Goal: Browse casually

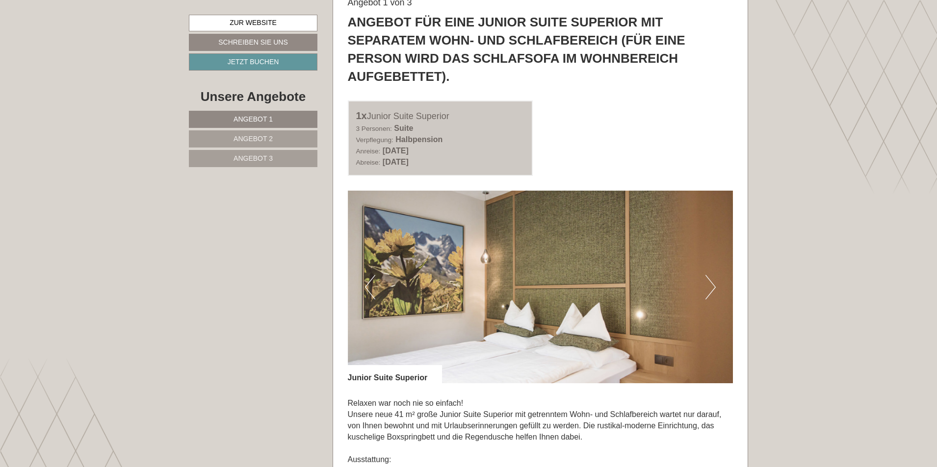
scroll to position [681, 0]
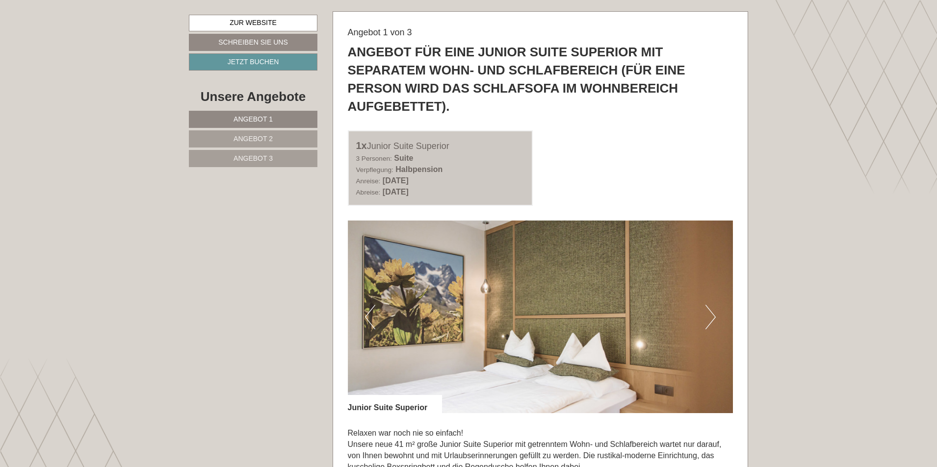
click at [710, 313] on button "Next" at bounding box center [710, 317] width 10 height 25
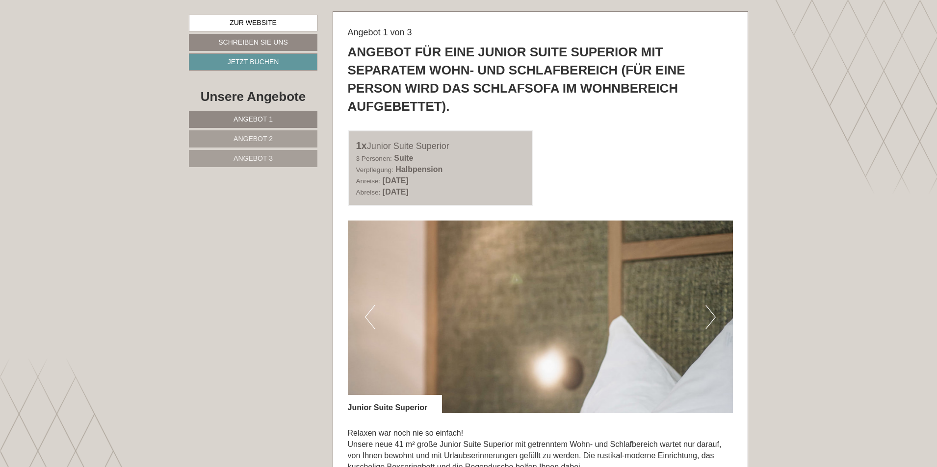
click at [710, 313] on button "Next" at bounding box center [710, 317] width 10 height 25
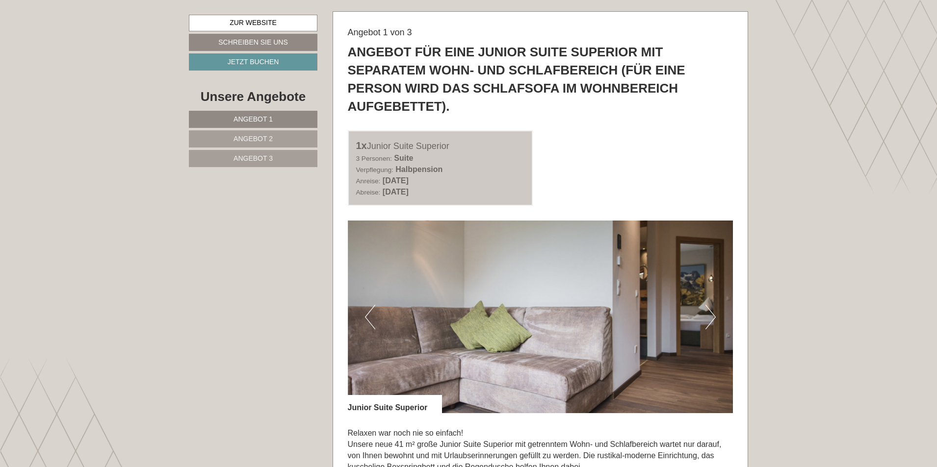
click at [710, 313] on button "Next" at bounding box center [710, 317] width 10 height 25
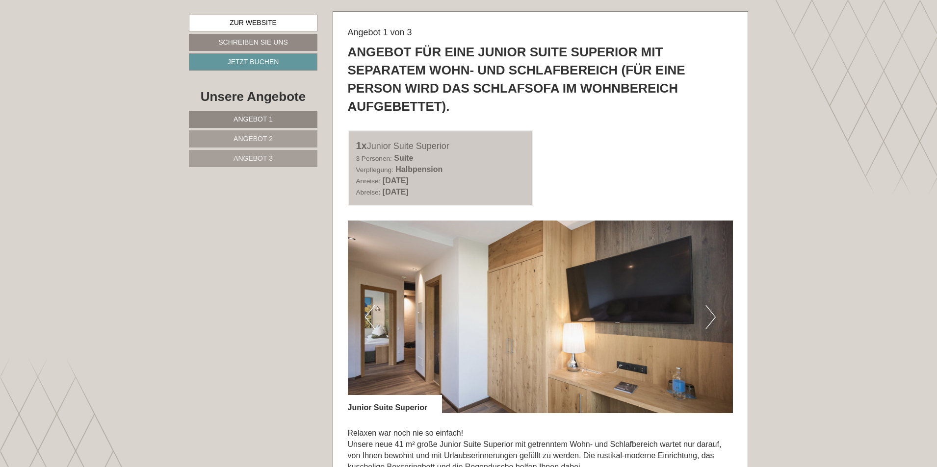
click at [710, 314] on button "Next" at bounding box center [710, 317] width 10 height 25
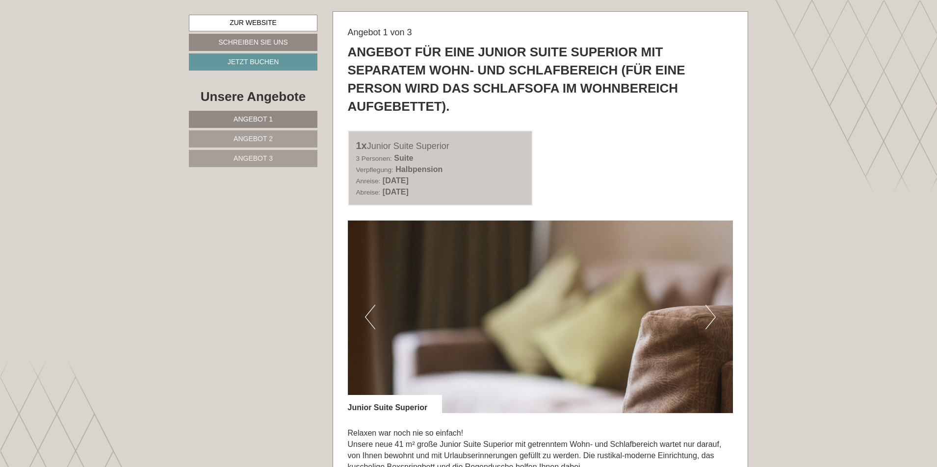
click at [710, 314] on button "Next" at bounding box center [710, 317] width 10 height 25
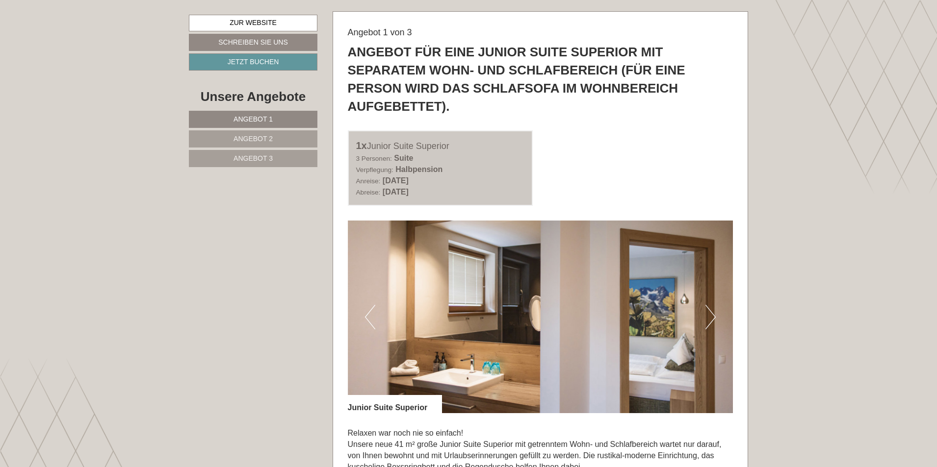
click at [710, 314] on button "Next" at bounding box center [710, 317] width 10 height 25
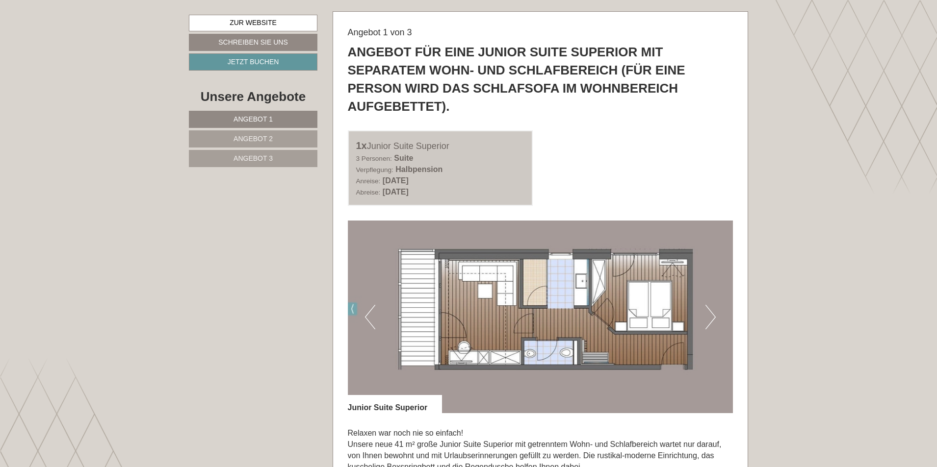
click at [710, 314] on button "Next" at bounding box center [710, 317] width 10 height 25
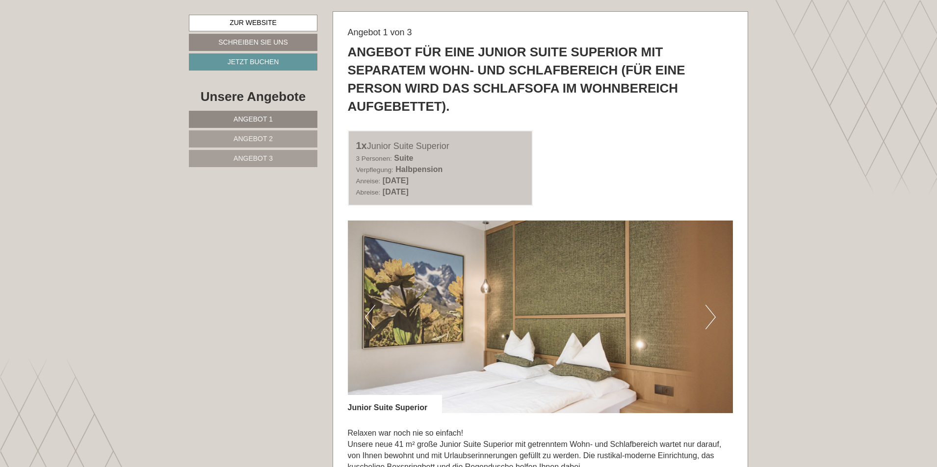
click at [711, 314] on button "Next" at bounding box center [710, 317] width 10 height 25
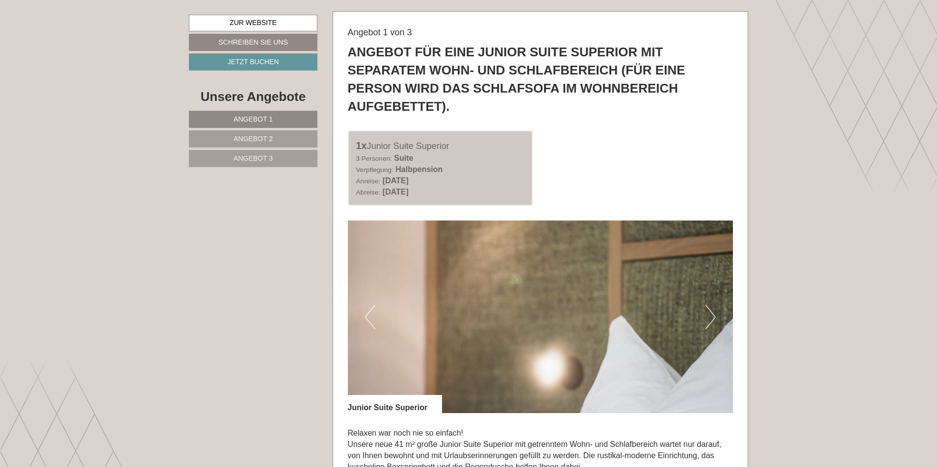
click at [711, 314] on button "Next" at bounding box center [710, 317] width 10 height 25
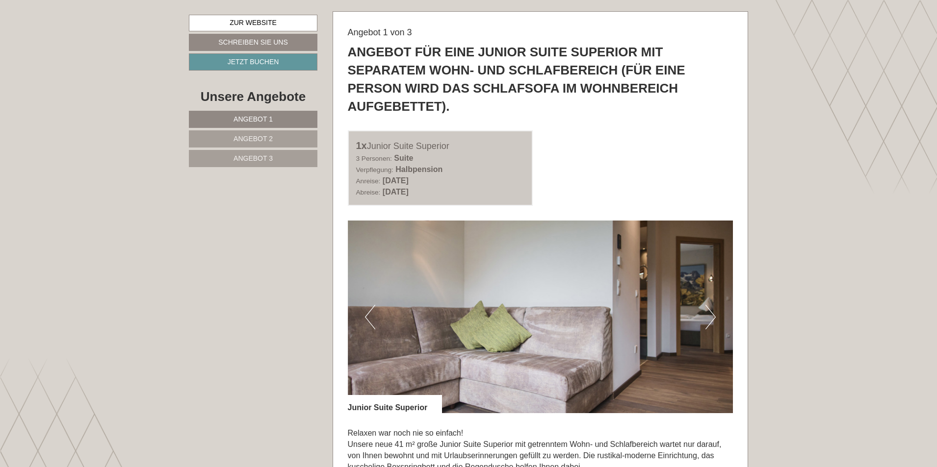
click at [711, 314] on button "Next" at bounding box center [710, 317] width 10 height 25
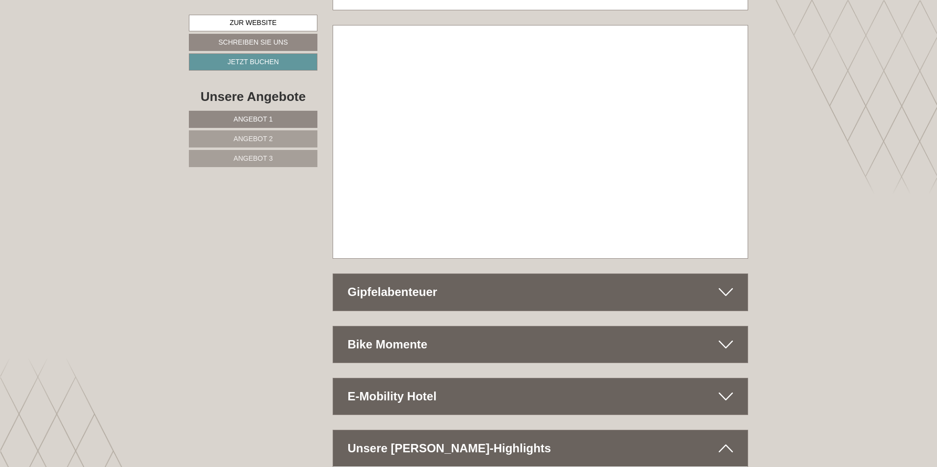
scroll to position [5748, 0]
